Goal: Task Accomplishment & Management: Use online tool/utility

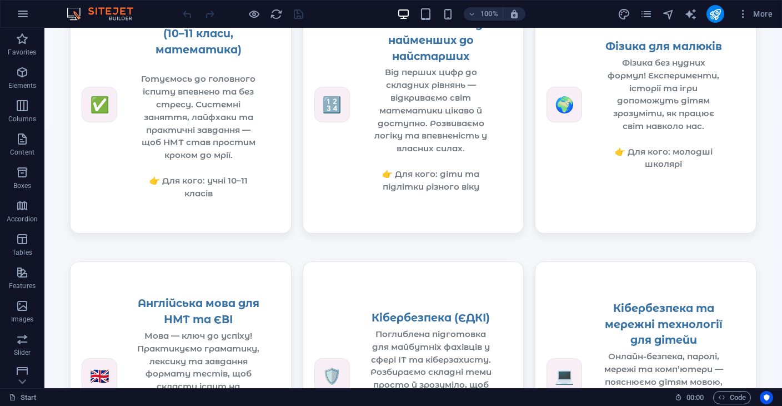
scroll to position [1339, 0]
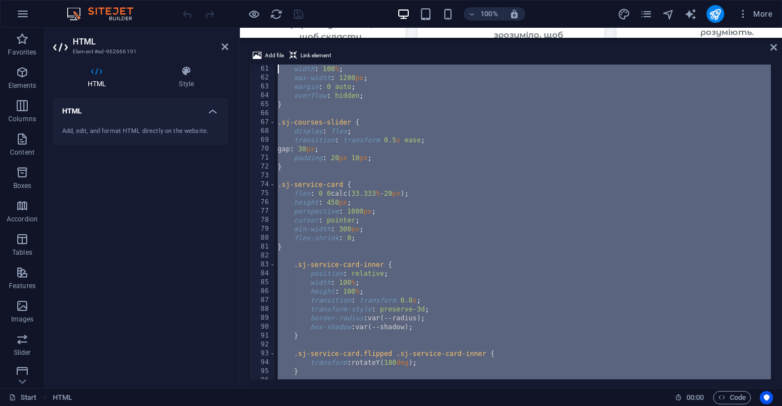
scroll to position [0, 0]
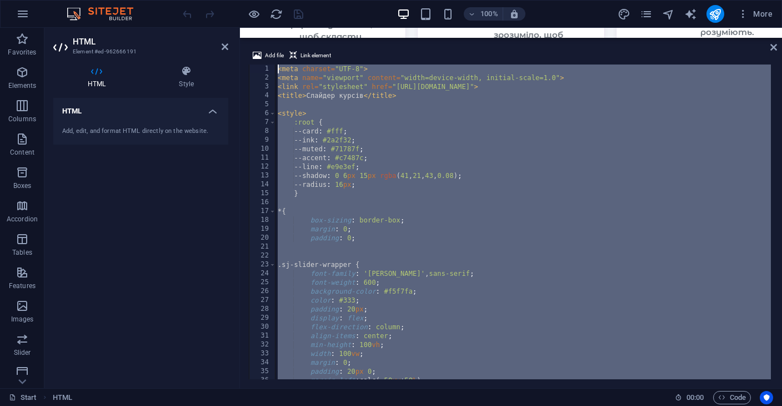
drag, startPoint x: 331, startPoint y: 371, endPoint x: 219, endPoint y: -57, distance: 441.6
click at [219, 0] on html "[DOMAIN_NAME] Start Favorites Elements Columns Content Boxes Accordion Tables F…" at bounding box center [391, 203] width 782 height 406
type textarea "<meta charset="UTF-8"> <meta name="viewport" content="width=device-width, initi…"
click at [421, 105] on div "< meta charset = "UTF-8" > < meta name = "viewport" content = "width=device-wid…" at bounding box center [629, 229] width 706 height 330
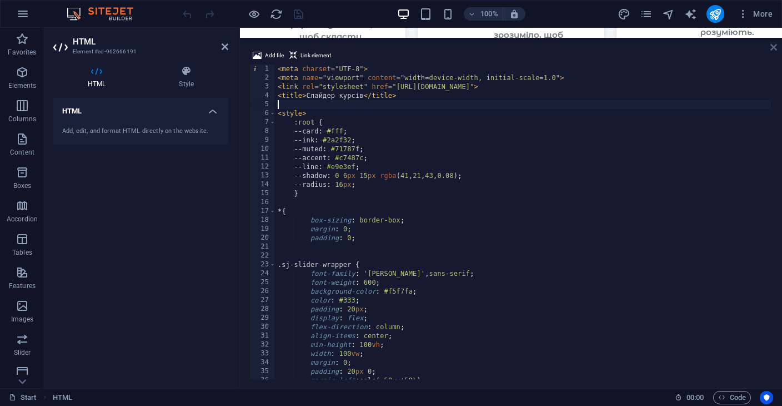
click at [772, 49] on icon at bounding box center [774, 47] width 7 height 9
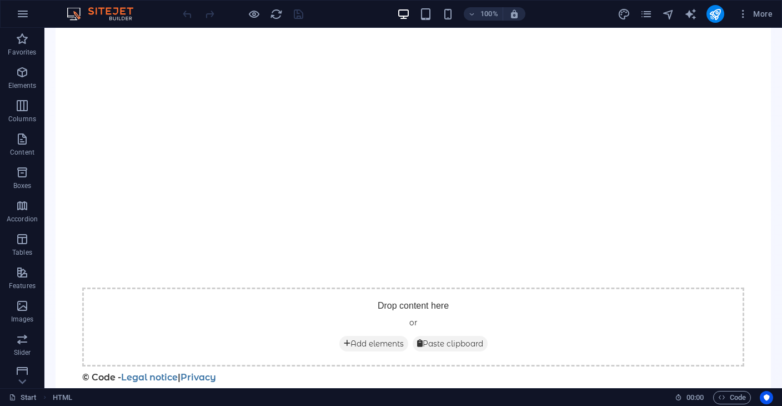
scroll to position [728, 0]
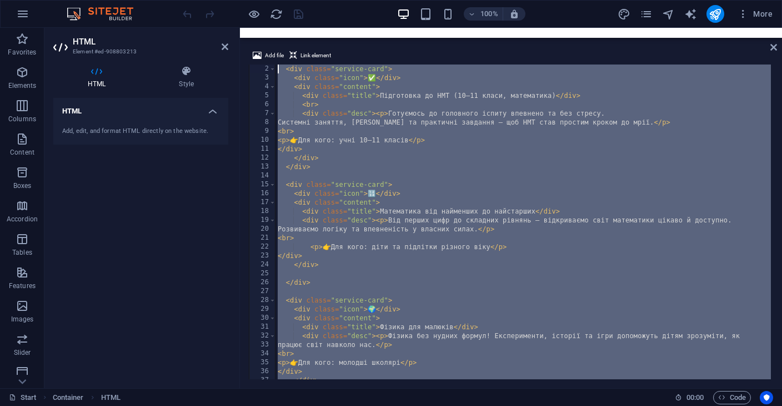
scroll to position [0, 0]
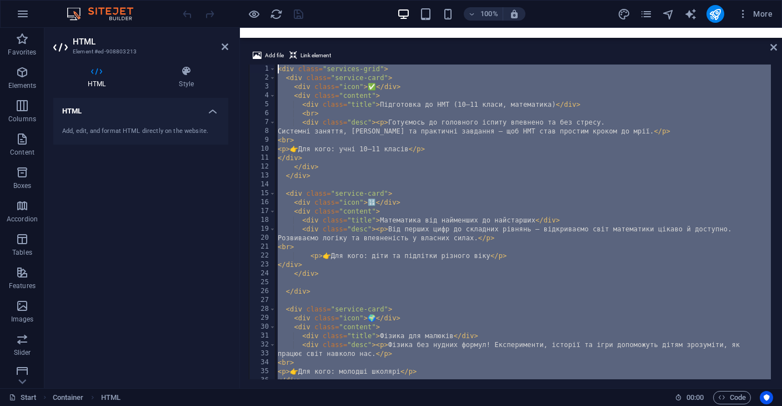
drag, startPoint x: 563, startPoint y: 400, endPoint x: 273, endPoint y: 30, distance: 469.8
click at [773, 48] on icon at bounding box center [774, 47] width 7 height 9
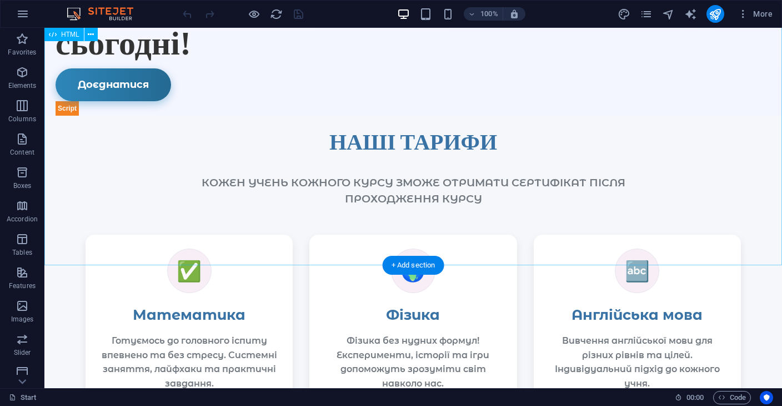
scroll to position [1909, 0]
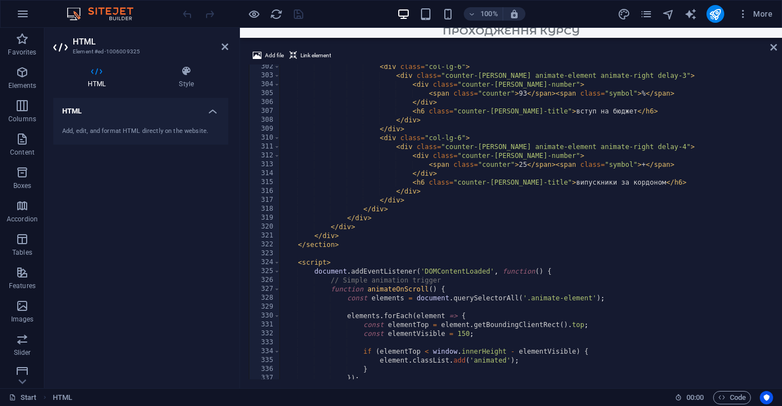
scroll to position [3323, 0]
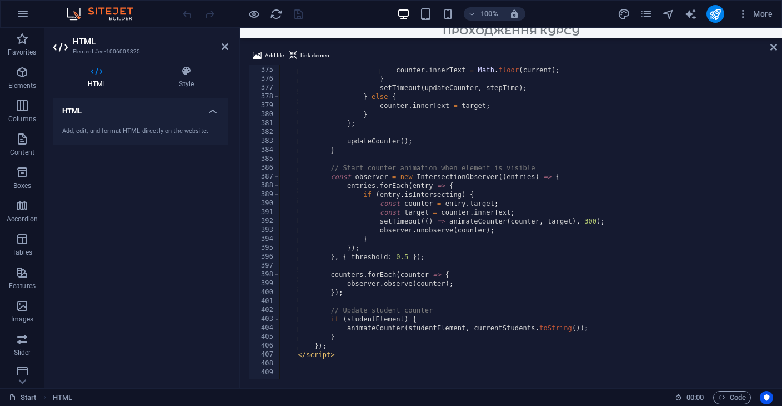
click at [310, 364] on div "} else { counter . innerText = Math . floor ( current ) ; } setTimeout ( update…" at bounding box center [595, 222] width 632 height 330
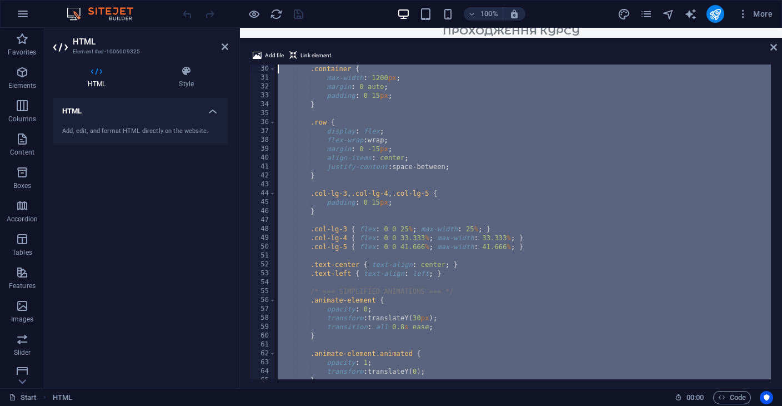
scroll to position [0, 0]
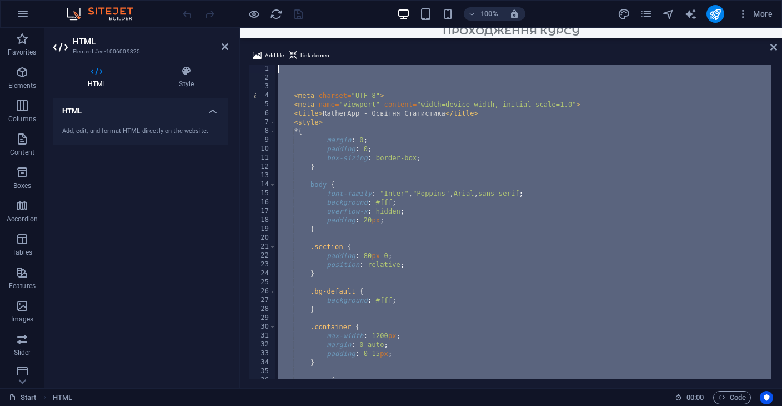
drag, startPoint x: 310, startPoint y: 364, endPoint x: 267, endPoint y: 26, distance: 341.0
click at [267, 28] on section "Favorites Elements Columns Content Boxes Accordion Tables Features Images Slide…" at bounding box center [391, 208] width 782 height 360
drag, startPoint x: 774, startPoint y: 45, endPoint x: 730, endPoint y: 18, distance: 52.1
click at [774, 45] on icon at bounding box center [774, 47] width 7 height 9
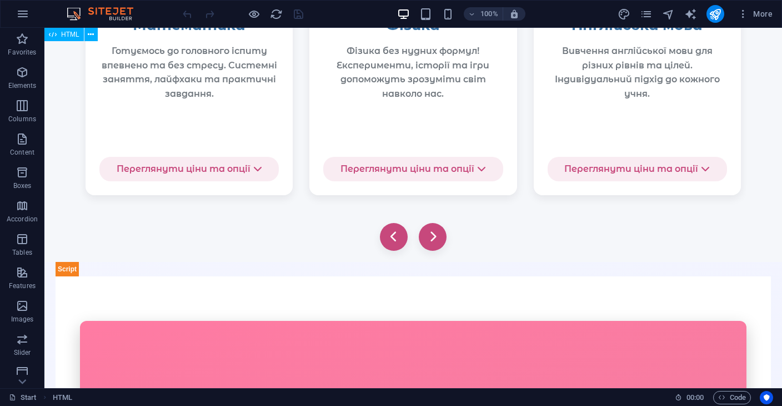
scroll to position [2201, 0]
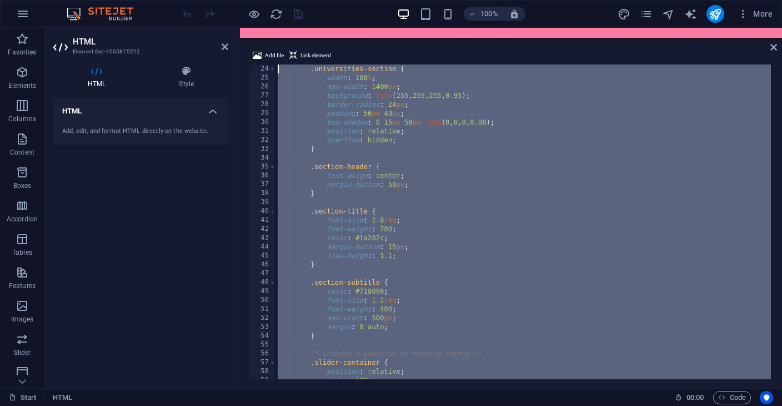
scroll to position [0, 0]
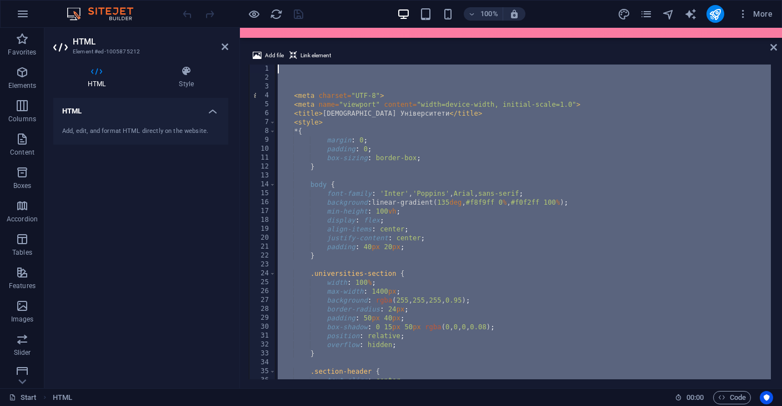
drag, startPoint x: 304, startPoint y: 373, endPoint x: 266, endPoint y: 25, distance: 350.5
click at [266, 28] on section "Favorites Elements Columns Content Boxes Accordion Tables Features Images Slide…" at bounding box center [391, 208] width 782 height 360
drag, startPoint x: 774, startPoint y: 48, endPoint x: 728, endPoint y: 29, distance: 50.0
click at [774, 48] on icon at bounding box center [774, 47] width 7 height 9
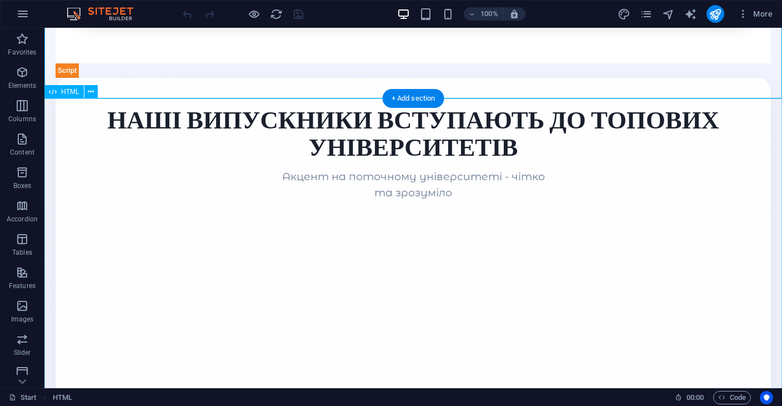
scroll to position [2618, 0]
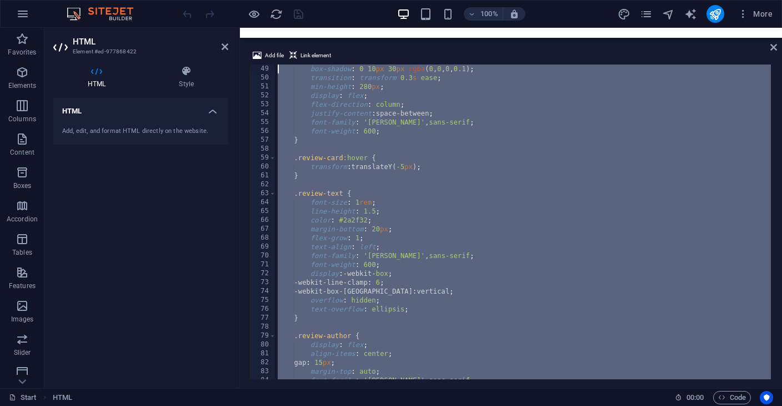
scroll to position [0, 0]
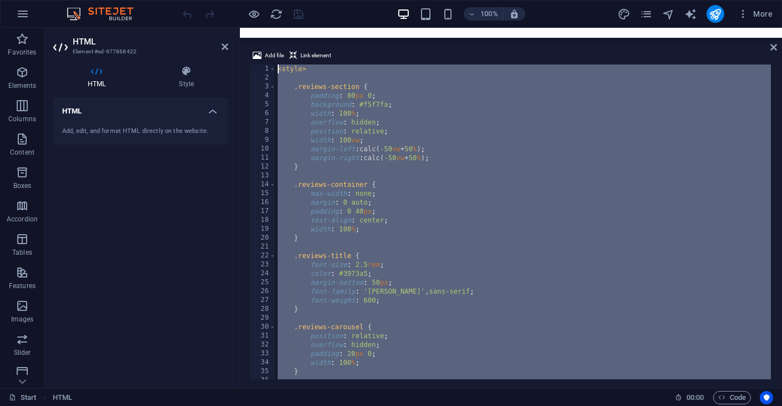
drag, startPoint x: 323, startPoint y: 368, endPoint x: 262, endPoint y: -42, distance: 415.1
click at [262, 0] on html "[DOMAIN_NAME] Start Favorites Elements Columns Content Boxes Accordion Tables F…" at bounding box center [391, 203] width 782 height 406
type textarea "<style>"
click at [774, 49] on icon at bounding box center [774, 47] width 7 height 9
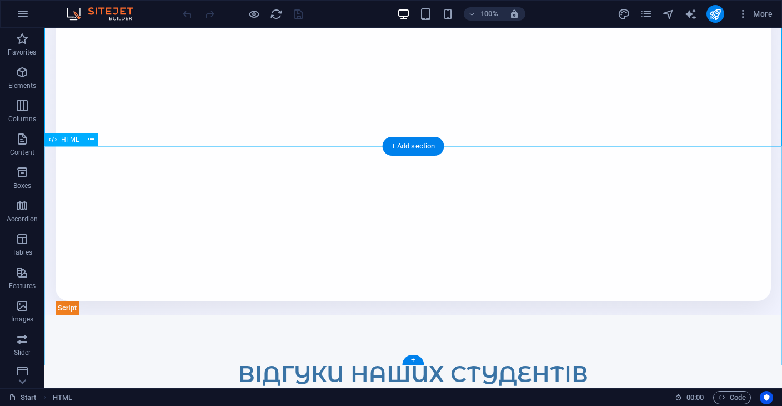
scroll to position [2933, 0]
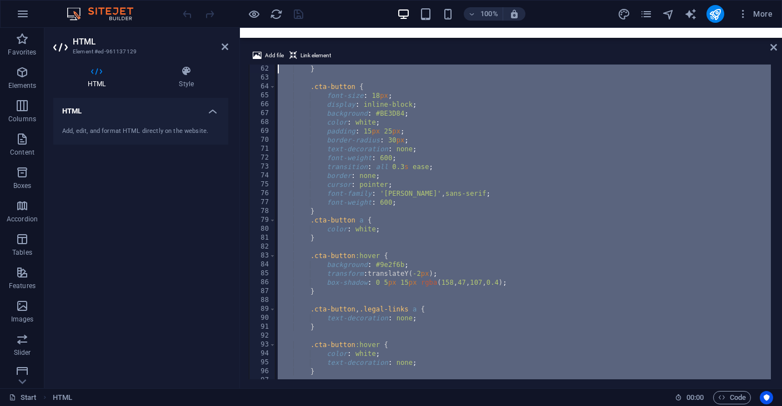
scroll to position [0, 0]
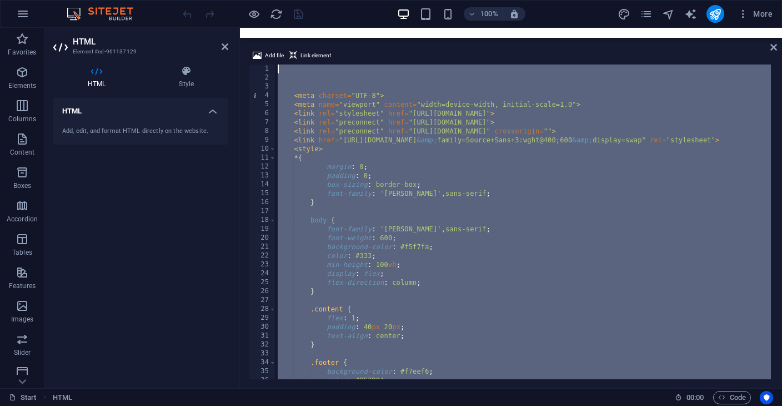
drag, startPoint x: 307, startPoint y: 361, endPoint x: 269, endPoint y: -23, distance: 385.7
click at [269, 0] on html "[DOMAIN_NAME] Start Favorites Elements Columns Content Boxes Accordion Tables F…" at bounding box center [391, 203] width 782 height 406
drag, startPoint x: 777, startPoint y: 52, endPoint x: 731, endPoint y: 24, distance: 53.4
click at [777, 52] on link at bounding box center [774, 47] width 7 height 9
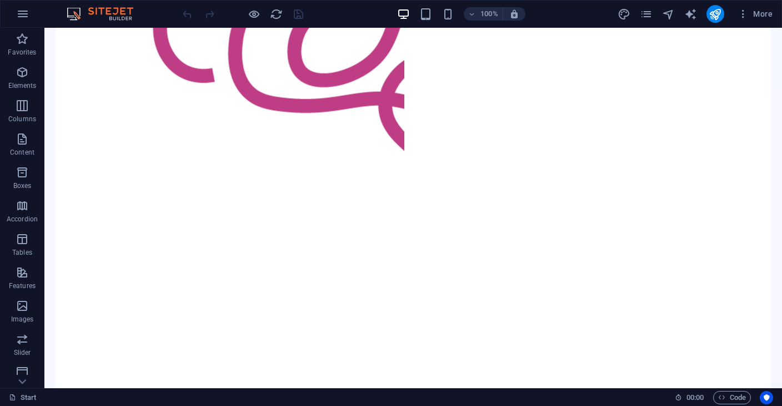
scroll to position [28, 0]
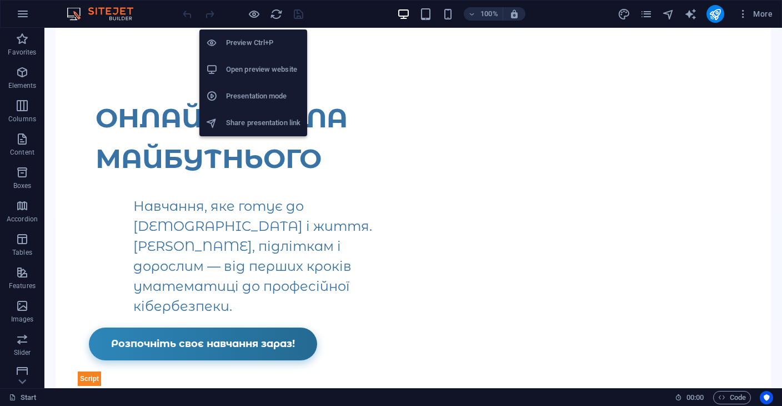
click at [263, 71] on h6 "Open preview website" at bounding box center [263, 69] width 74 height 13
